Goal: Task Accomplishment & Management: Use online tool/utility

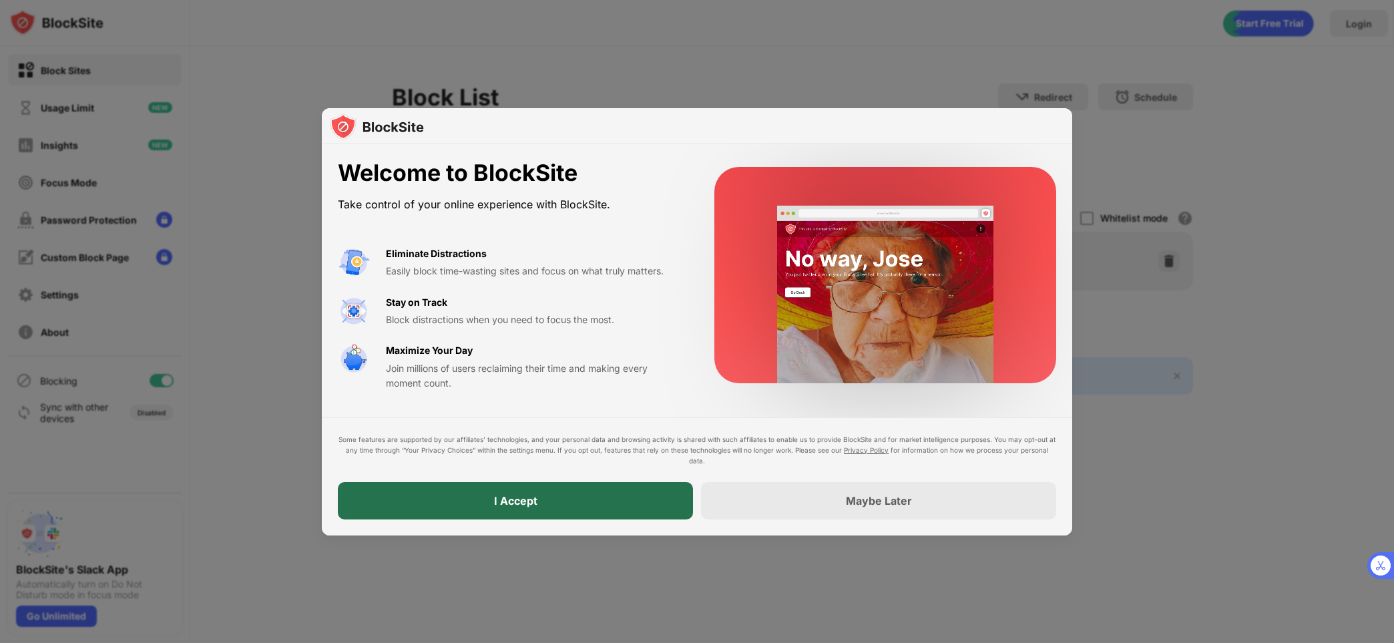
click at [617, 503] on div "I Accept" at bounding box center [515, 500] width 355 height 37
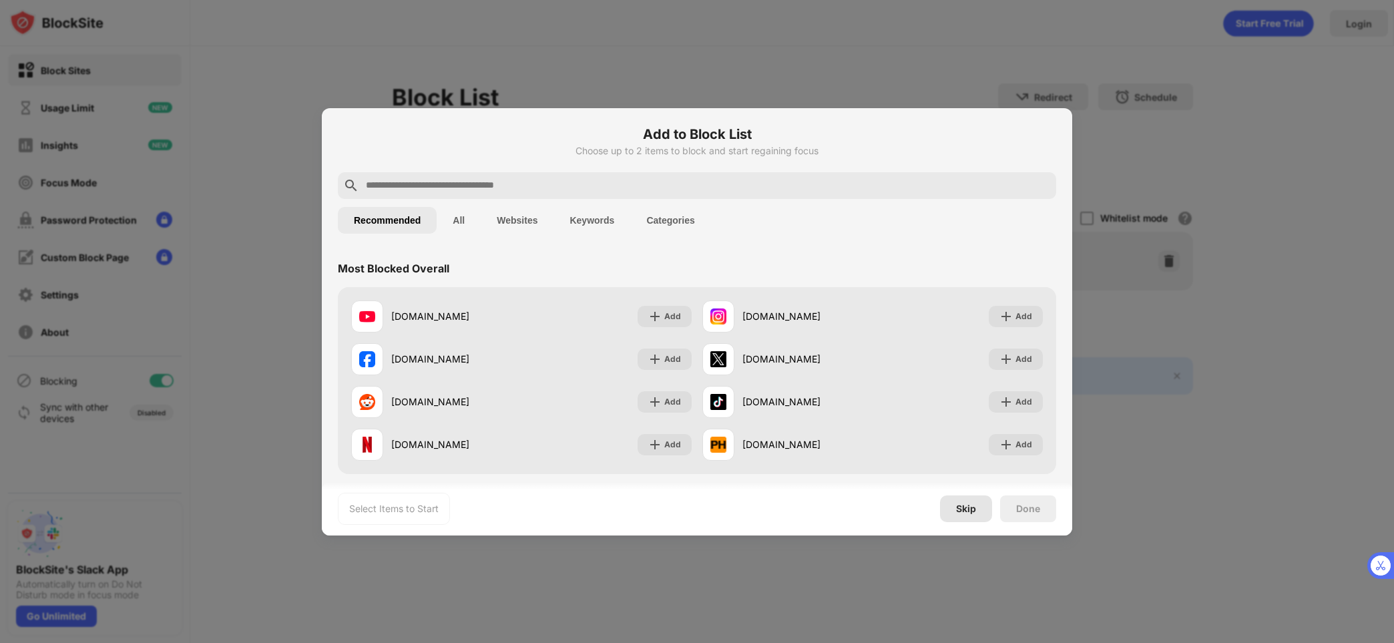
click at [969, 505] on div "Skip" at bounding box center [966, 508] width 20 height 11
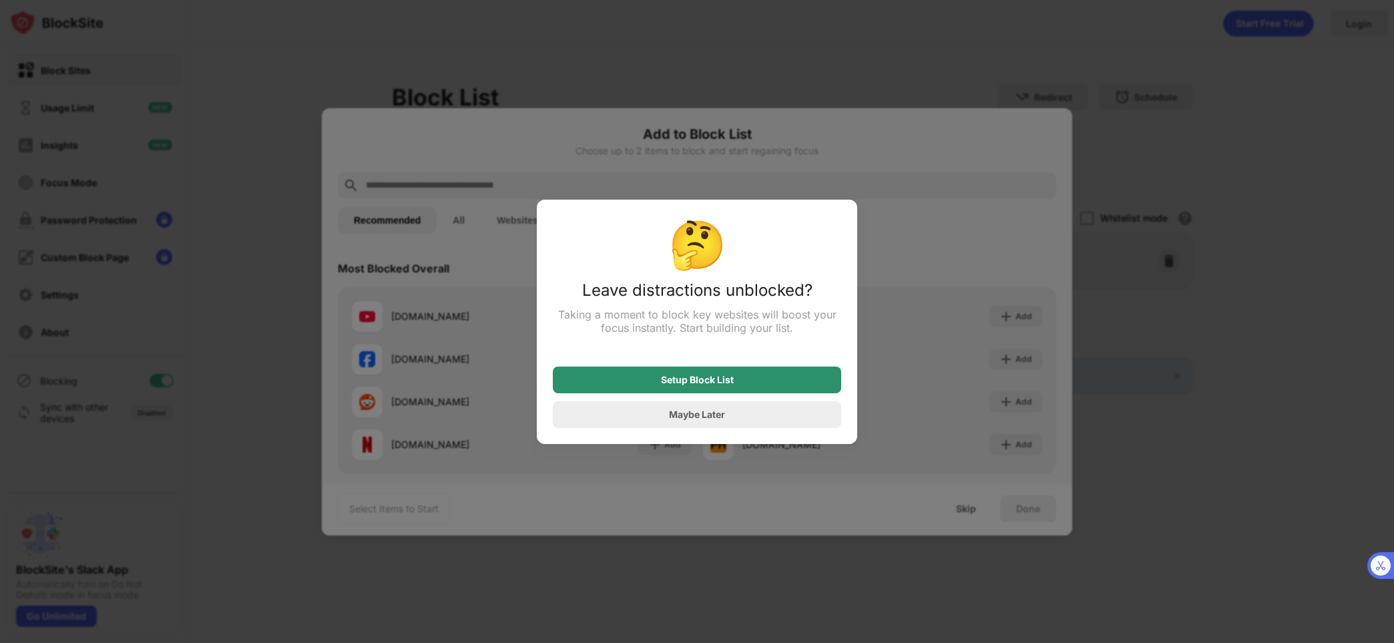
click at [635, 380] on div "Setup Block List" at bounding box center [697, 379] width 288 height 27
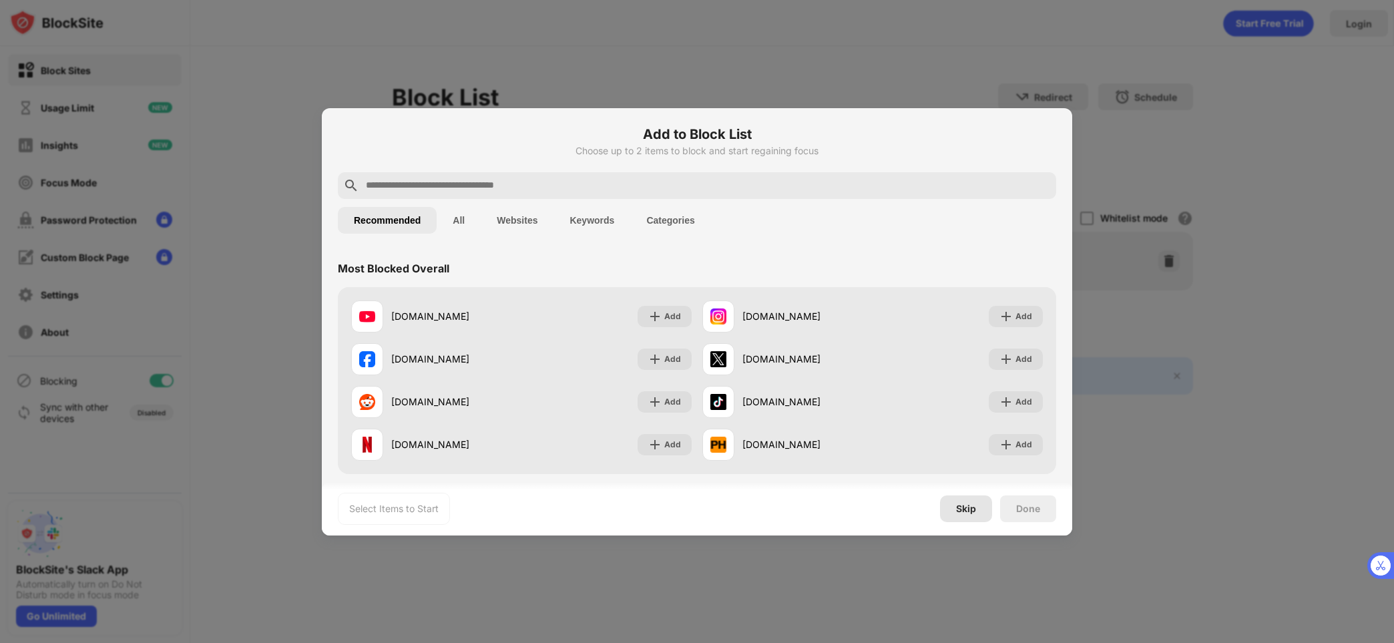
click at [959, 505] on div "Skip" at bounding box center [966, 508] width 20 height 11
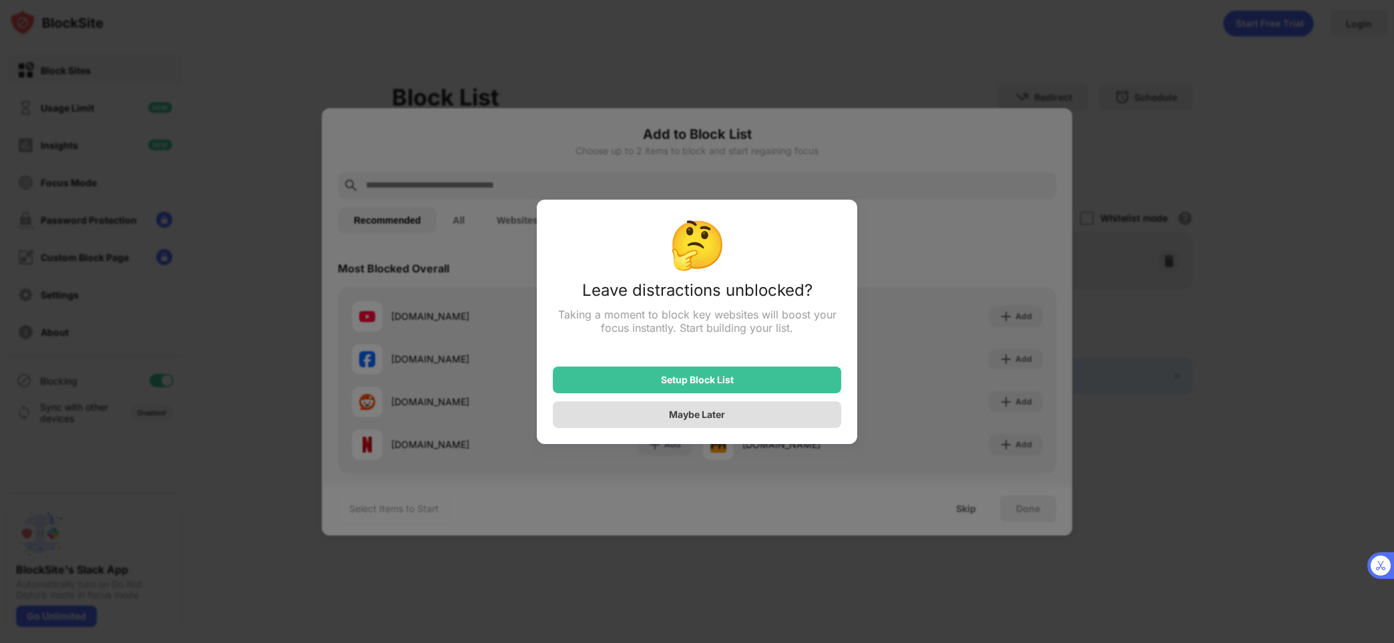
click at [705, 408] on div "Maybe Later" at bounding box center [697, 414] width 288 height 27
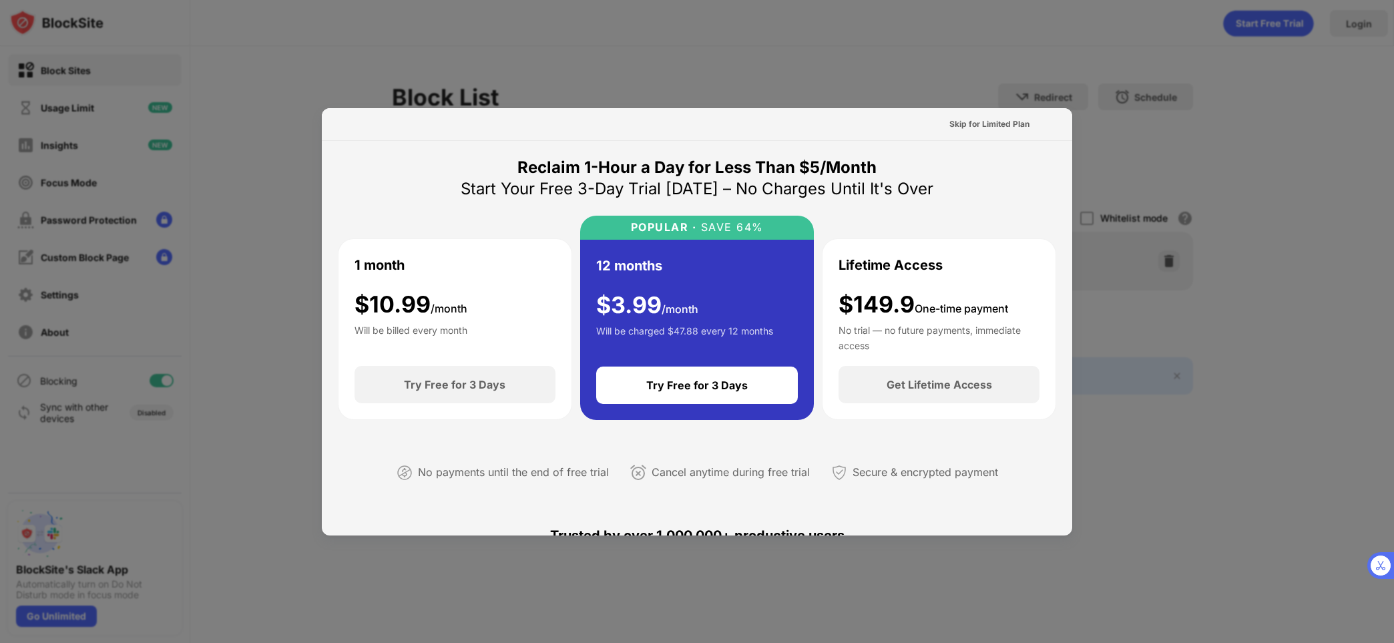
click at [1000, 112] on div "Skip for Limited Plan" at bounding box center [697, 124] width 750 height 33
click at [1000, 121] on div "Skip for Limited Plan" at bounding box center [989, 123] width 80 height 13
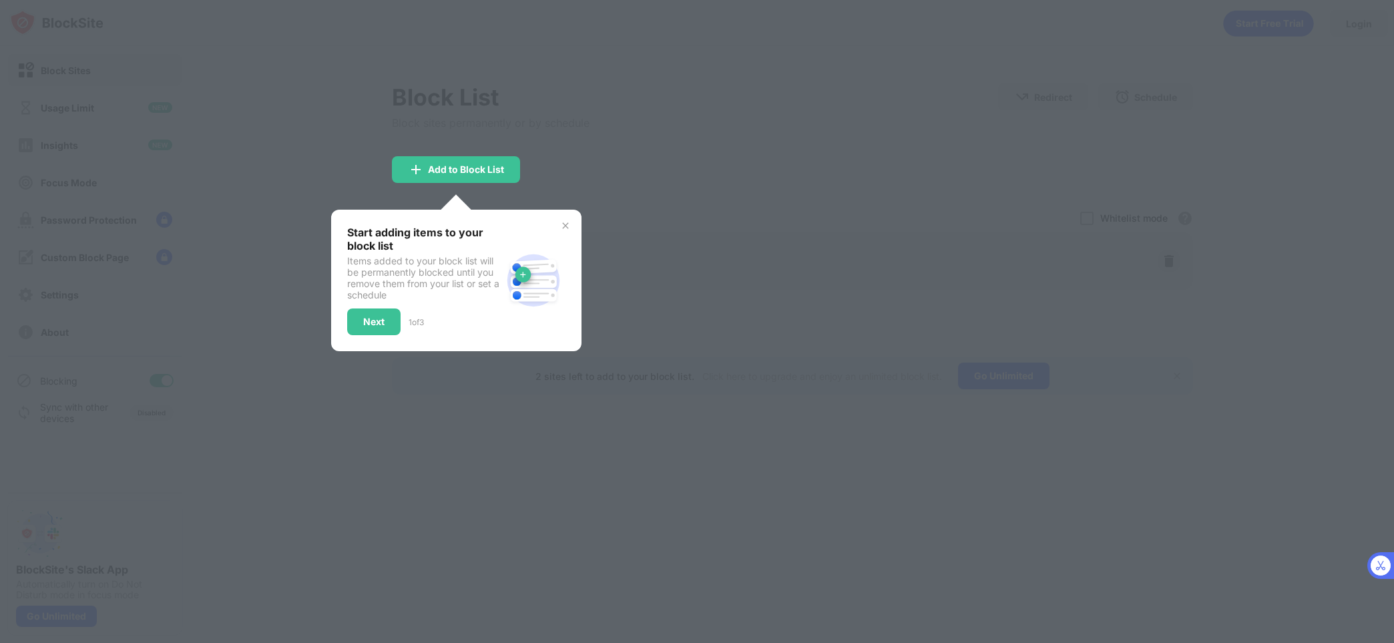
click at [706, 101] on div at bounding box center [697, 321] width 1394 height 643
click at [753, 128] on div at bounding box center [697, 321] width 1394 height 643
